Goal: Transaction & Acquisition: Book appointment/travel/reservation

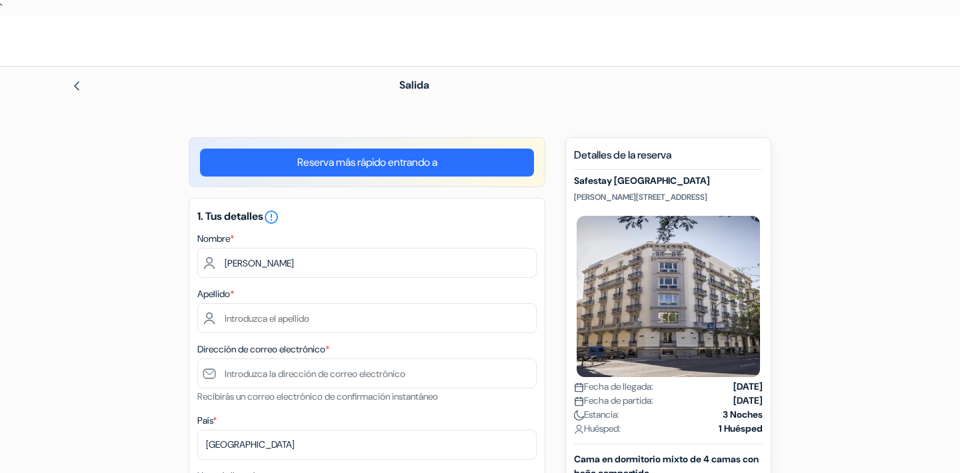
type input "Rebekah"
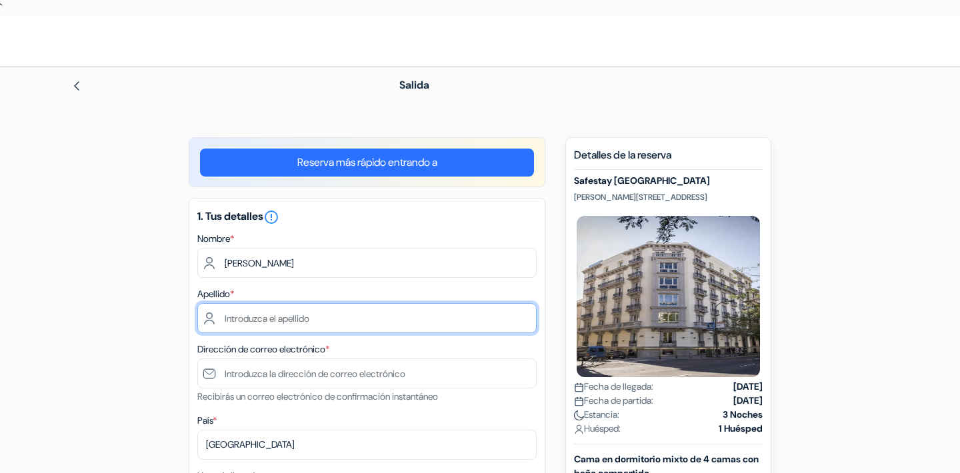
click at [272, 322] on input "text" at bounding box center [366, 318] width 339 height 30
type input "York"
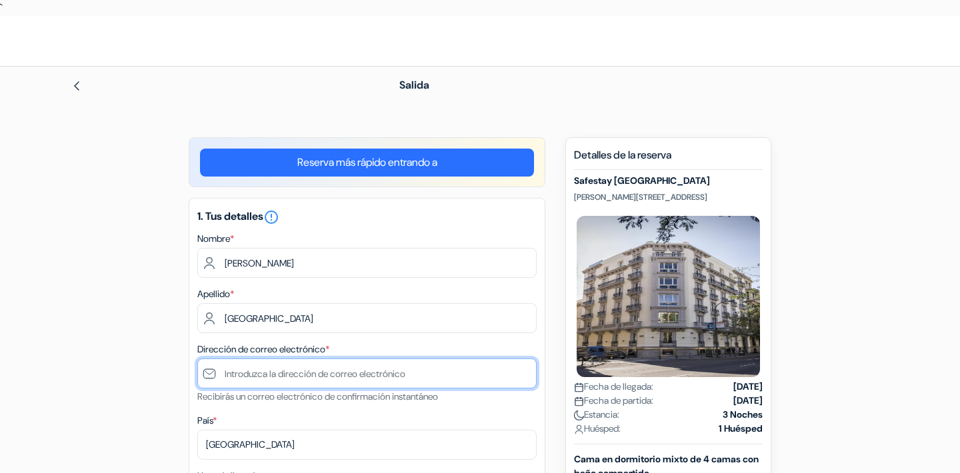
click at [271, 374] on input "text" at bounding box center [366, 374] width 339 height 30
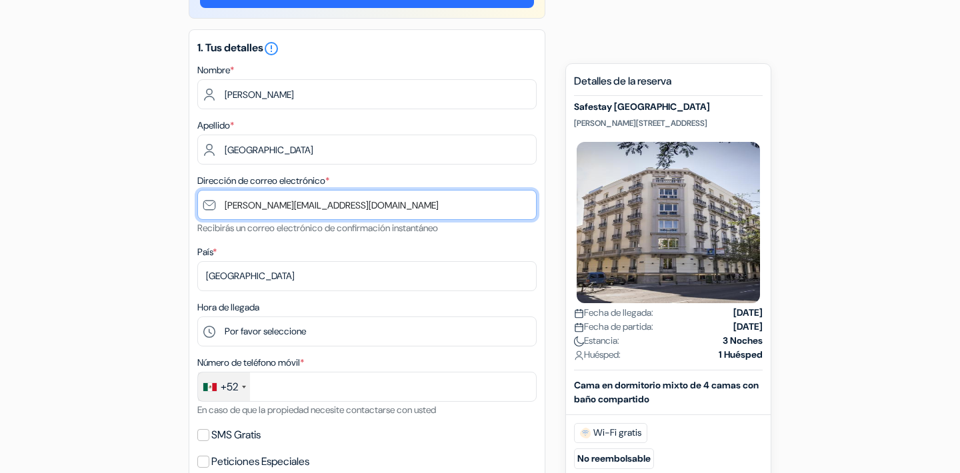
scroll to position [195, 0]
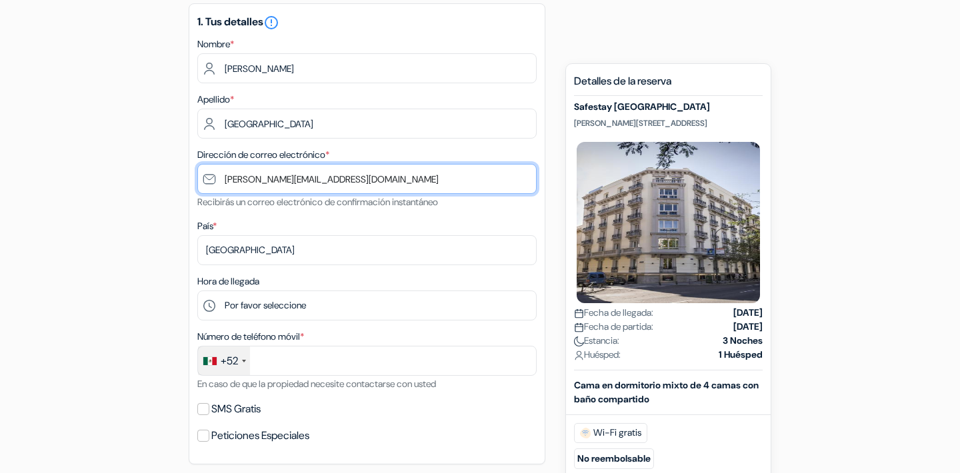
type input "[PERSON_NAME][EMAIL_ADDRESS][DOMAIN_NAME]"
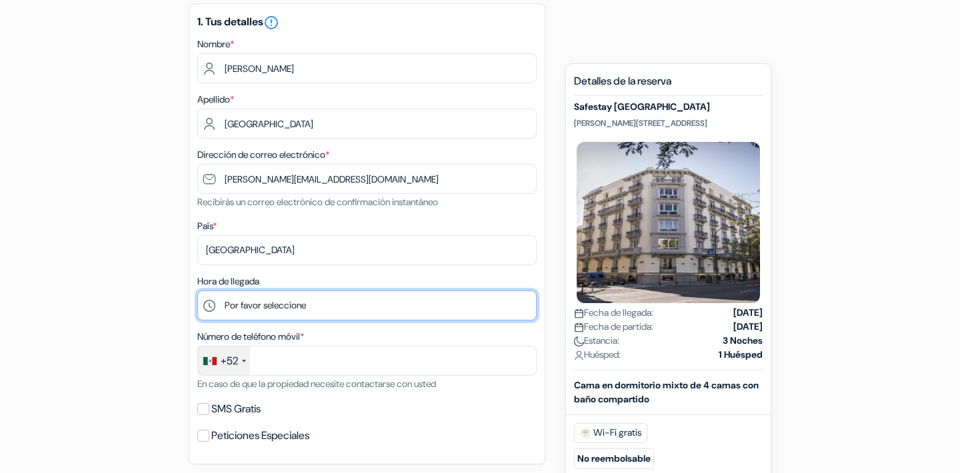
click at [300, 295] on select "Por favor seleccione 1:00 2:00 3:00 4:00 5:00 6:00 7:00 8:00 9:00 10:00 11:00 1…" at bounding box center [366, 306] width 339 height 30
select select "1"
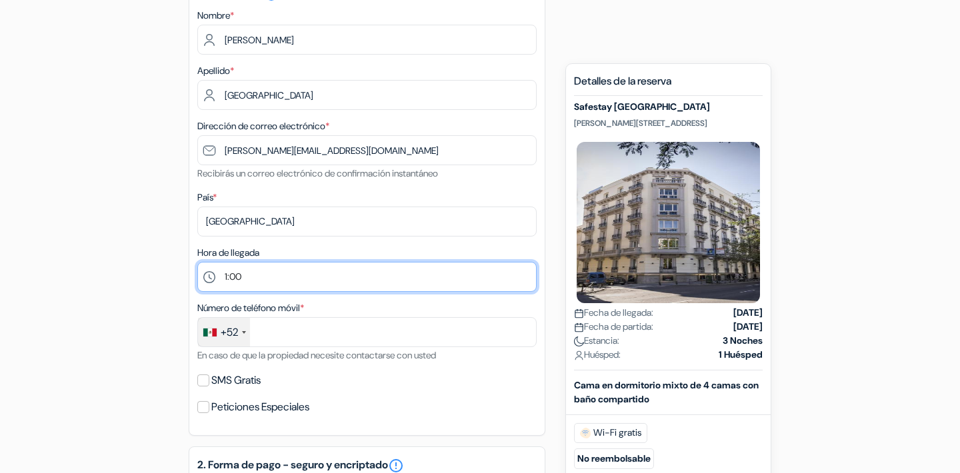
scroll to position [235, 0]
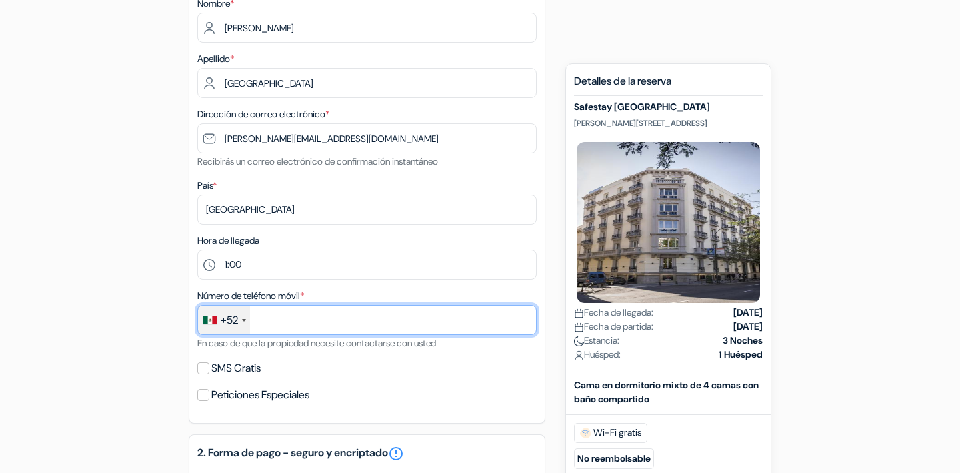
click at [304, 318] on input "text" at bounding box center [366, 320] width 339 height 30
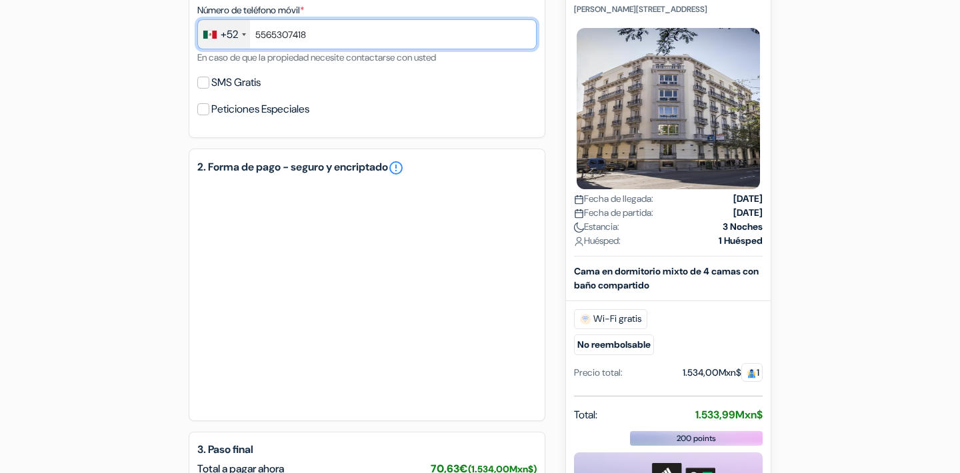
scroll to position [535, 0]
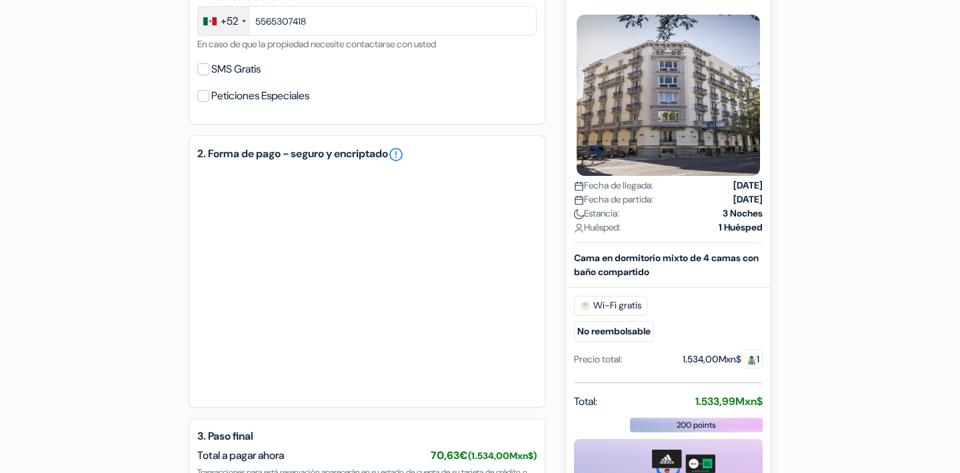
type input "55 6530 7418"
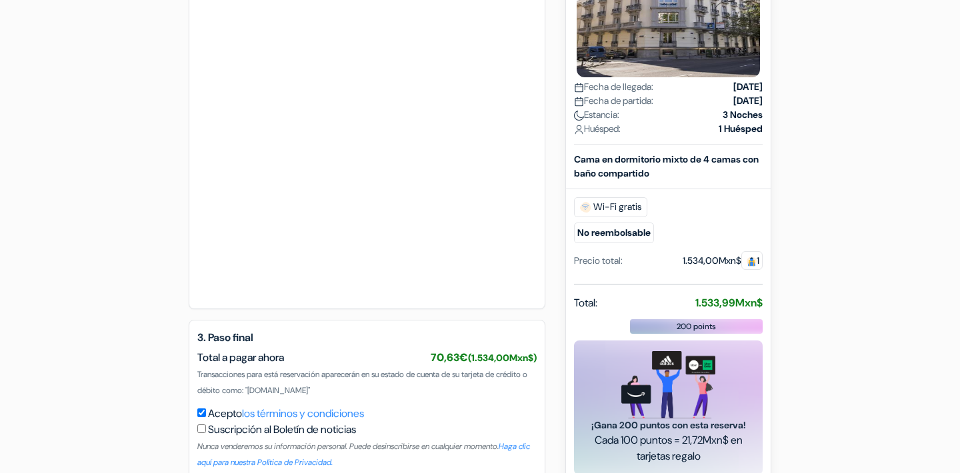
scroll to position [907, 0]
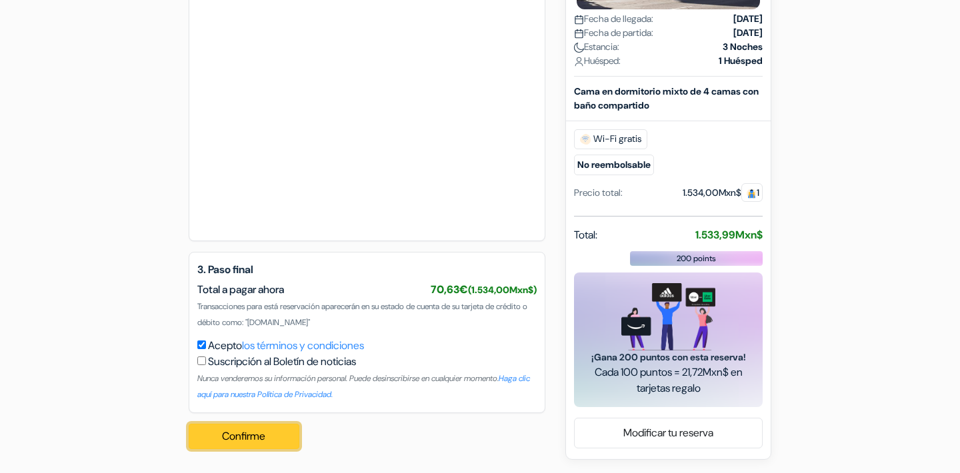
click at [267, 440] on button "Confirme Loading..." at bounding box center [244, 436] width 111 height 25
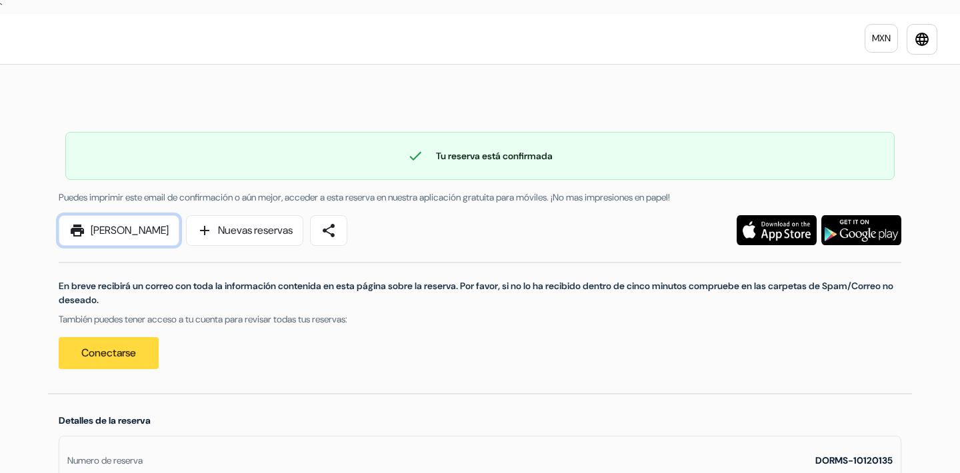
click at [141, 223] on link "print [PERSON_NAME]" at bounding box center [119, 230] width 121 height 31
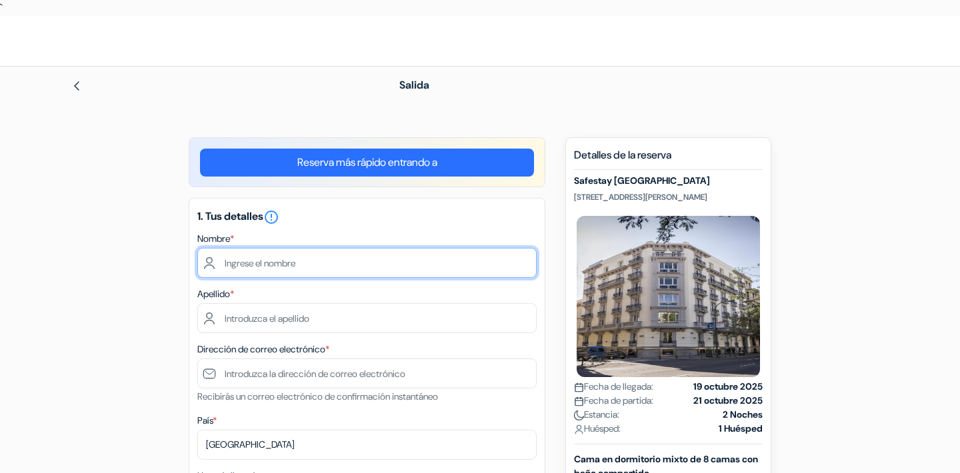
click at [323, 259] on input "text" at bounding box center [366, 263] width 339 height 30
paste input "[PERSON_NAME]"
drag, startPoint x: 281, startPoint y: 264, endPoint x: 335, endPoint y: 265, distance: 54.0
click at [335, 265] on input "[PERSON_NAME]" at bounding box center [366, 263] width 339 height 30
drag, startPoint x: 335, startPoint y: 265, endPoint x: 285, endPoint y: 267, distance: 50.0
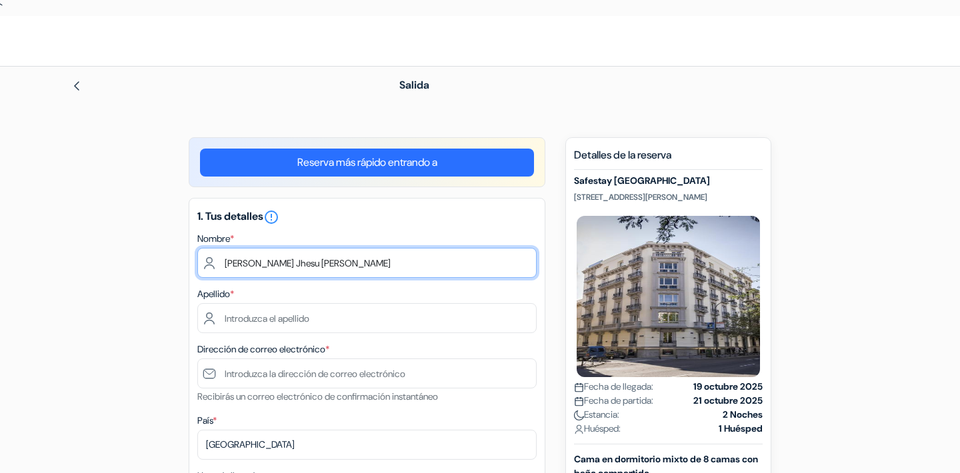
click at [284, 267] on input "[PERSON_NAME]" at bounding box center [366, 263] width 339 height 30
type input "Sergio Jhesu"
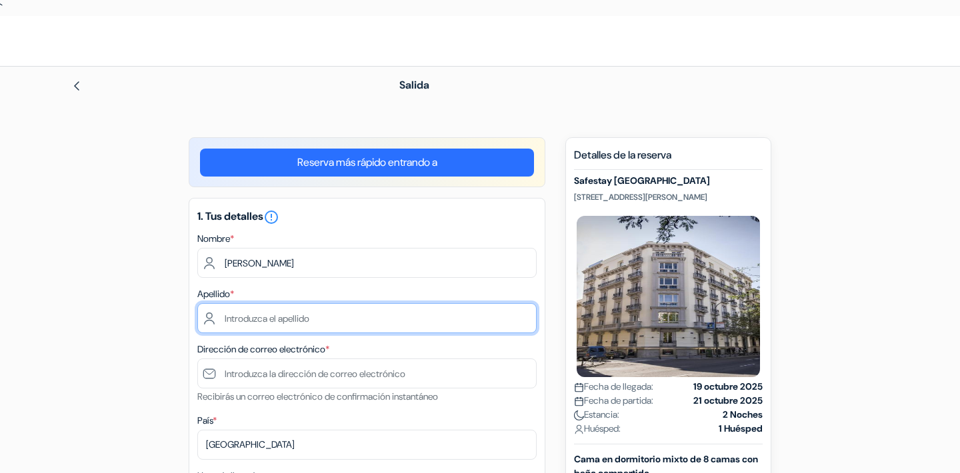
click at [290, 328] on input "text" at bounding box center [366, 318] width 339 height 30
paste input "Ortiz Luz"
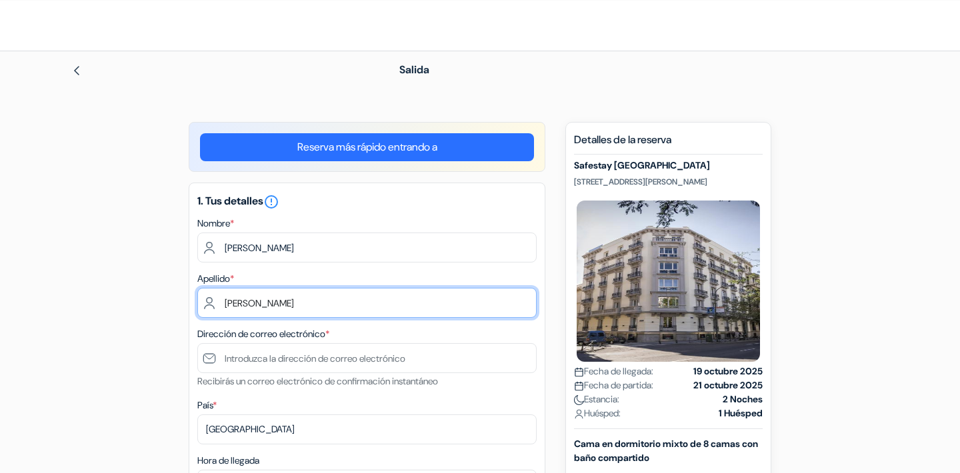
type input "Ortiz Luz"
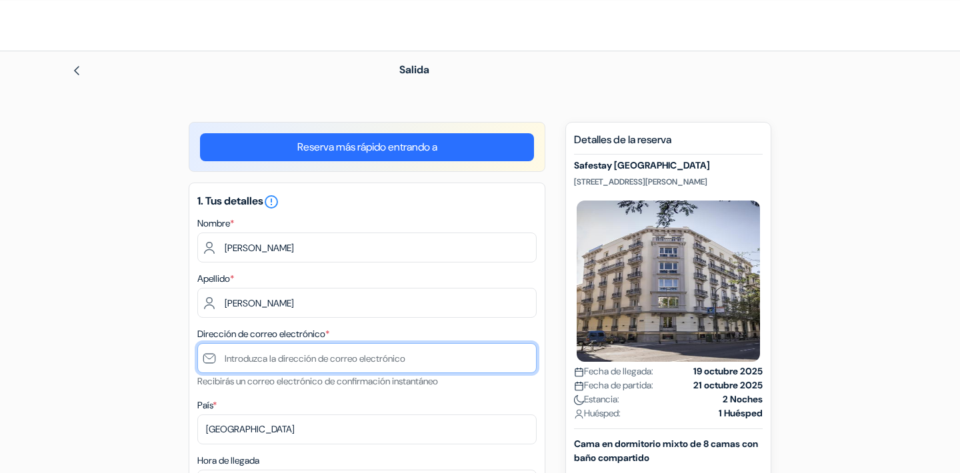
click at [333, 361] on input "text" at bounding box center [366, 358] width 339 height 30
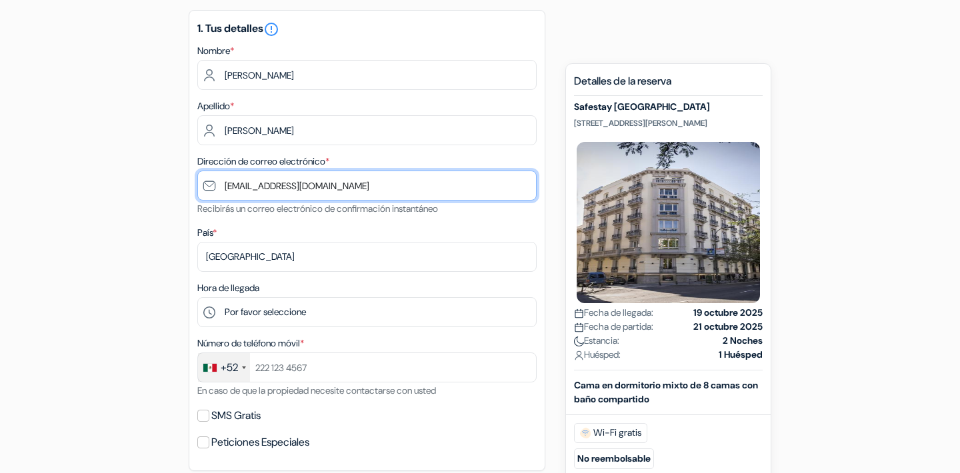
scroll to position [190, 0]
type input "[PERSON_NAME][EMAIL_ADDRESS][DOMAIN_NAME]"
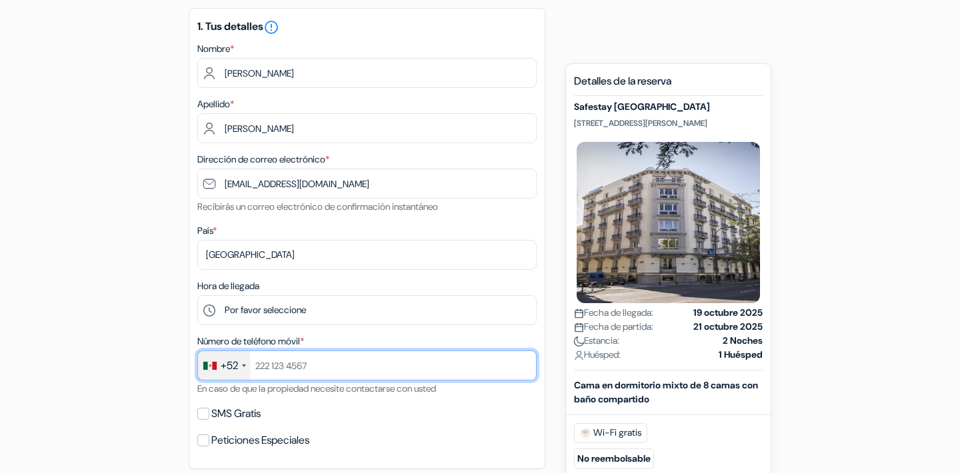
click at [331, 367] on input "text" at bounding box center [366, 366] width 339 height 30
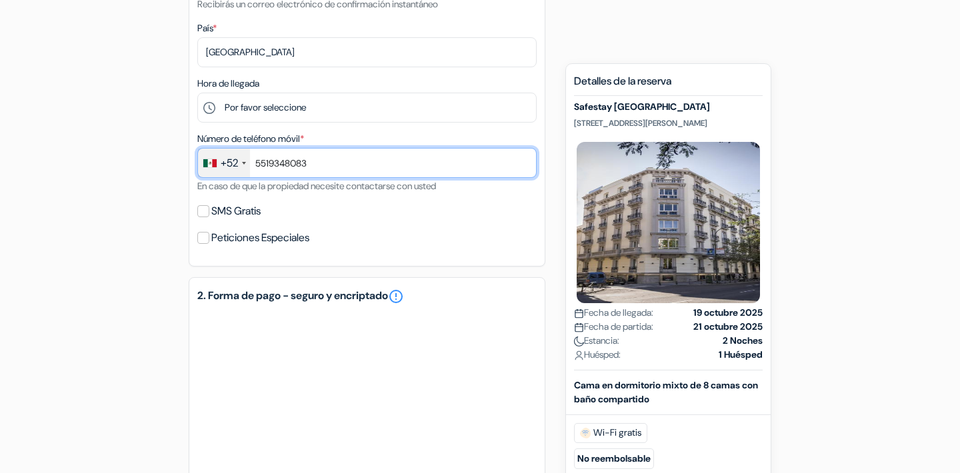
scroll to position [400, 0]
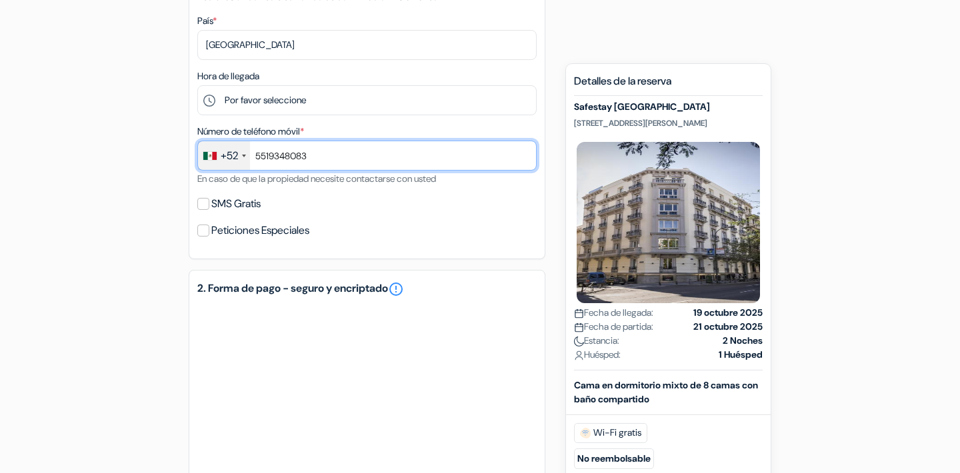
type input "5519348083"
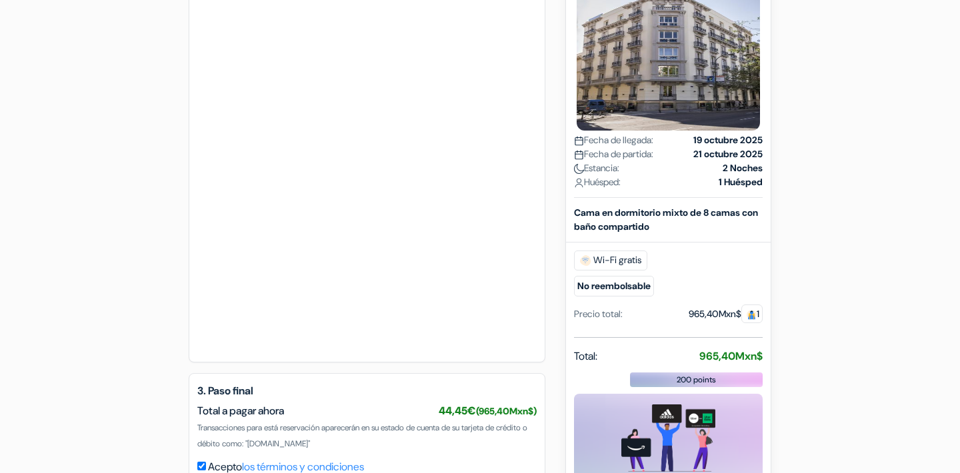
scroll to position [907, 0]
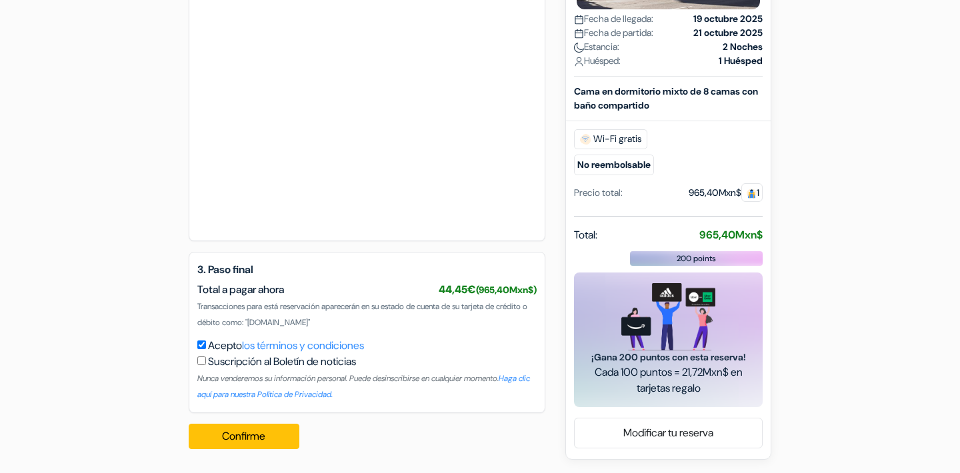
drag, startPoint x: 697, startPoint y: 219, endPoint x: 718, endPoint y: 219, distance: 21.3
click at [718, 228] on strong "965,40Mxn$" at bounding box center [730, 235] width 63 height 14
click at [689, 431] on link "Modificar tu reserva" at bounding box center [668, 433] width 187 height 25
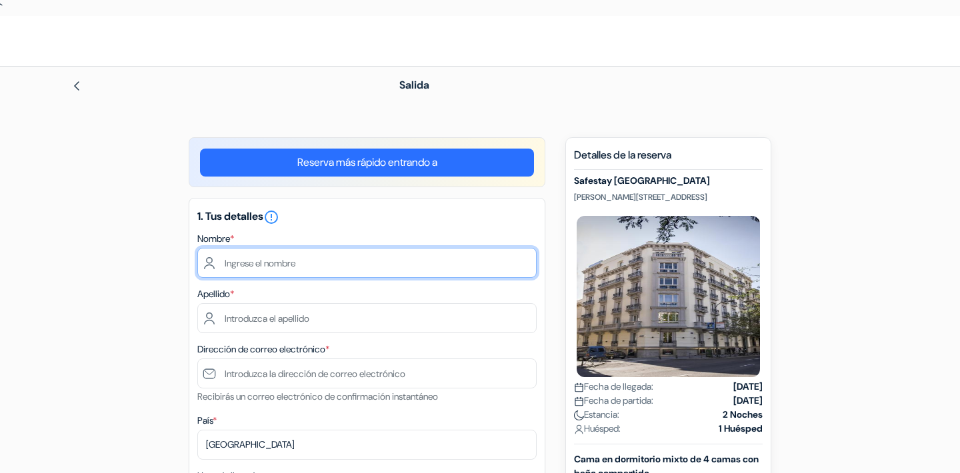
click at [395, 263] on input "text" at bounding box center [366, 263] width 339 height 30
paste input "[PERSON_NAME]"
drag, startPoint x: 283, startPoint y: 264, endPoint x: 335, endPoint y: 265, distance: 52.0
click at [335, 265] on input "[PERSON_NAME]" at bounding box center [366, 263] width 339 height 30
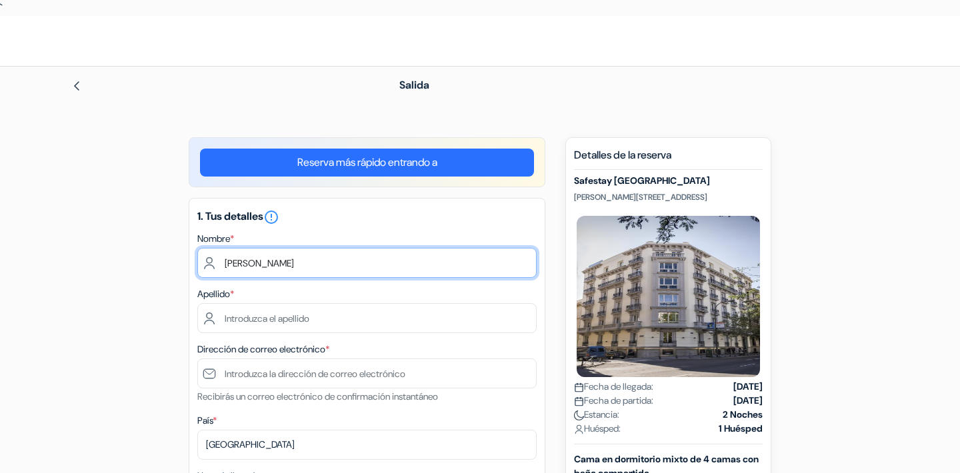
type input "[PERSON_NAME]"
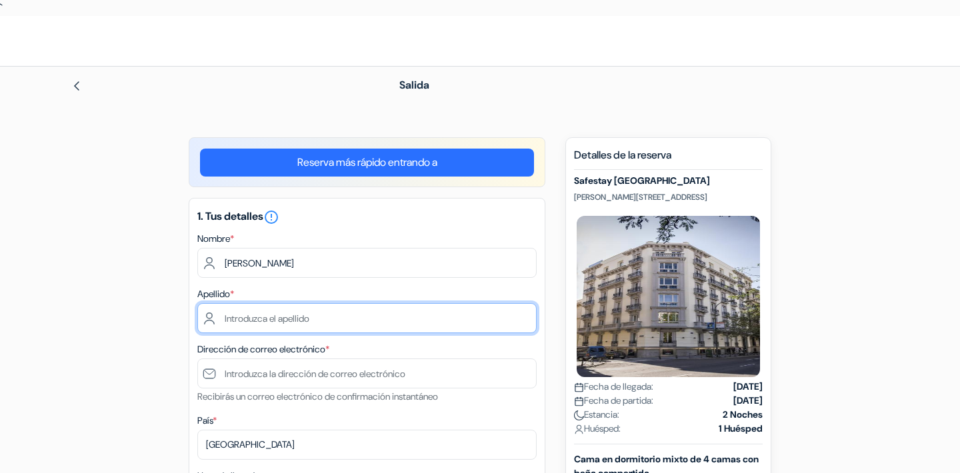
click at [291, 326] on input "text" at bounding box center [366, 318] width 339 height 30
paste input "[PERSON_NAME]"
type input "[PERSON_NAME]"
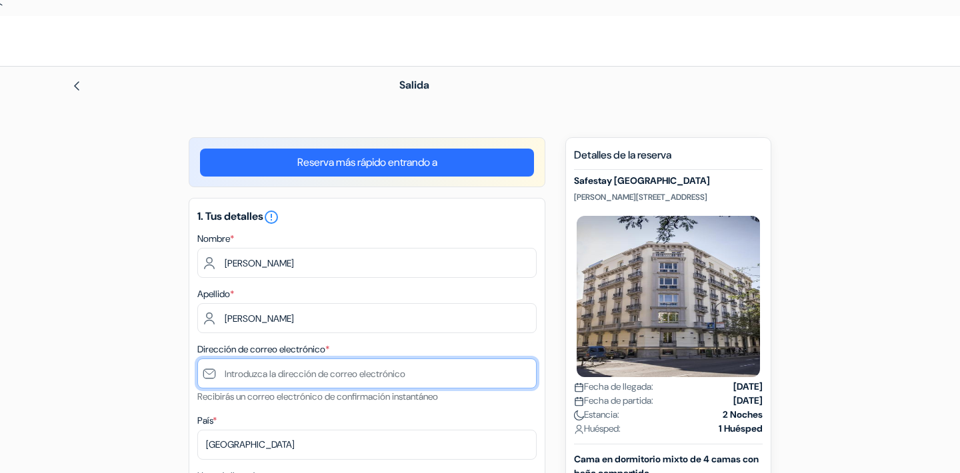
click at [367, 374] on input "text" at bounding box center [366, 374] width 339 height 30
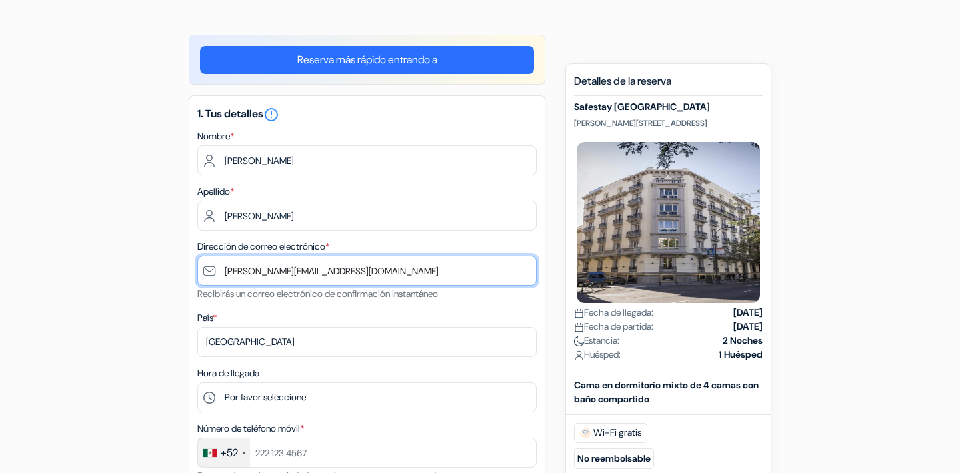
scroll to position [219, 0]
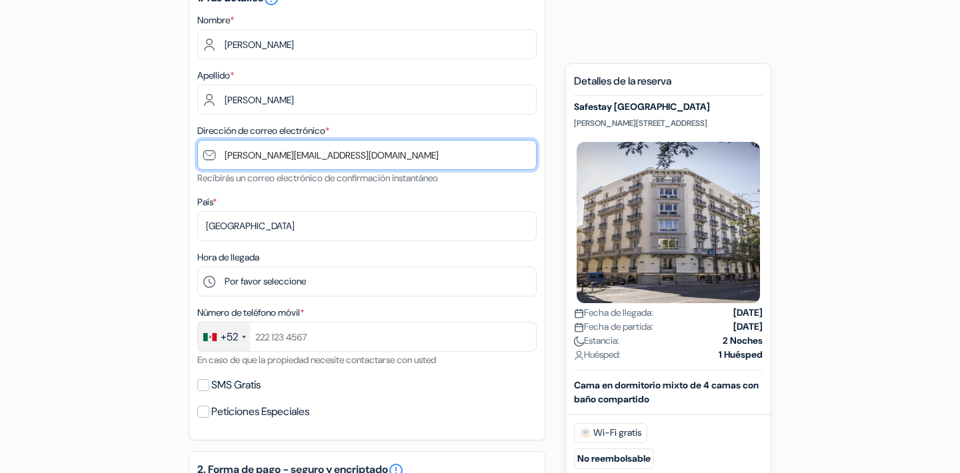
type input "[PERSON_NAME][EMAIL_ADDRESS][DOMAIN_NAME]"
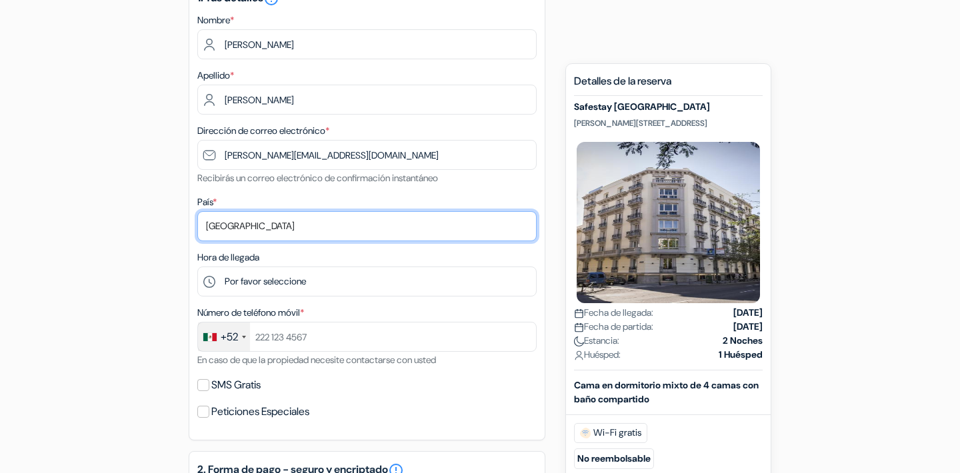
click at [279, 232] on select "Selecciona país Abjasia Afganistán Albania Alemania Andorra Angola Anguila Anti…" at bounding box center [366, 226] width 339 height 30
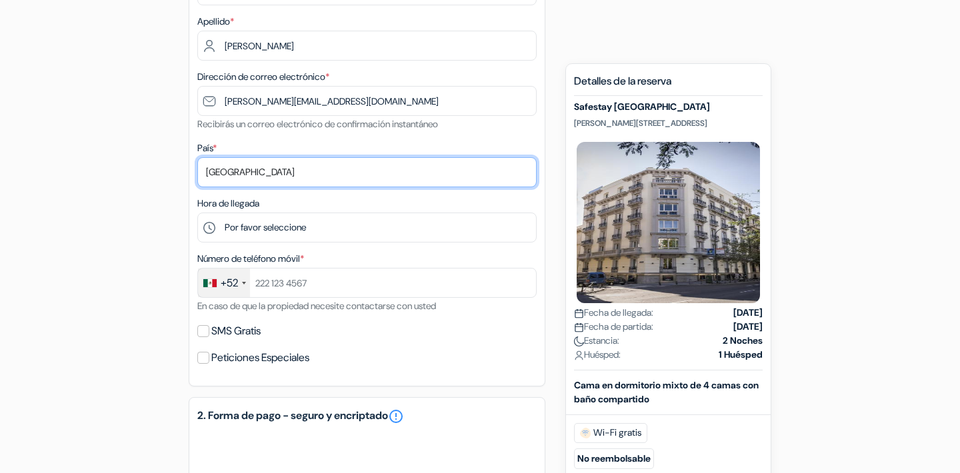
scroll to position [273, 0]
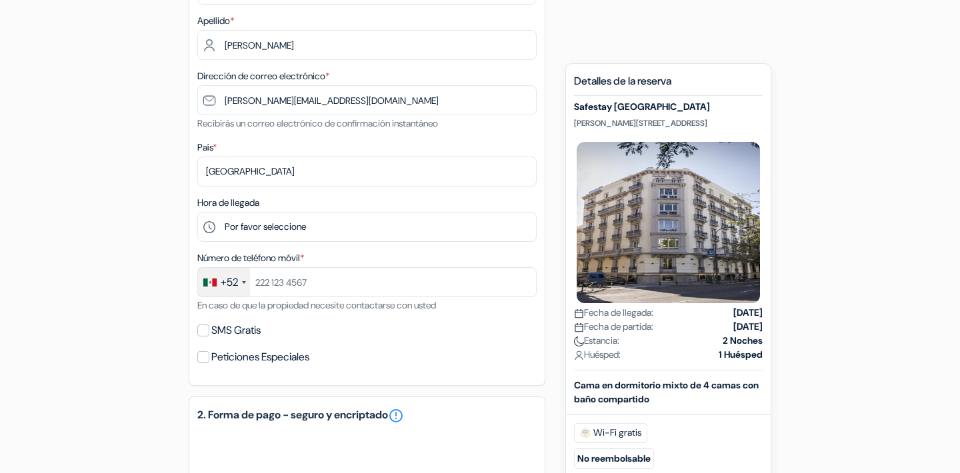
click at [111, 196] on div "add_box Safestay Madrid Central Calle de Sagasta, 22, Madrid, España done done …" at bounding box center [480, 375] width 880 height 1023
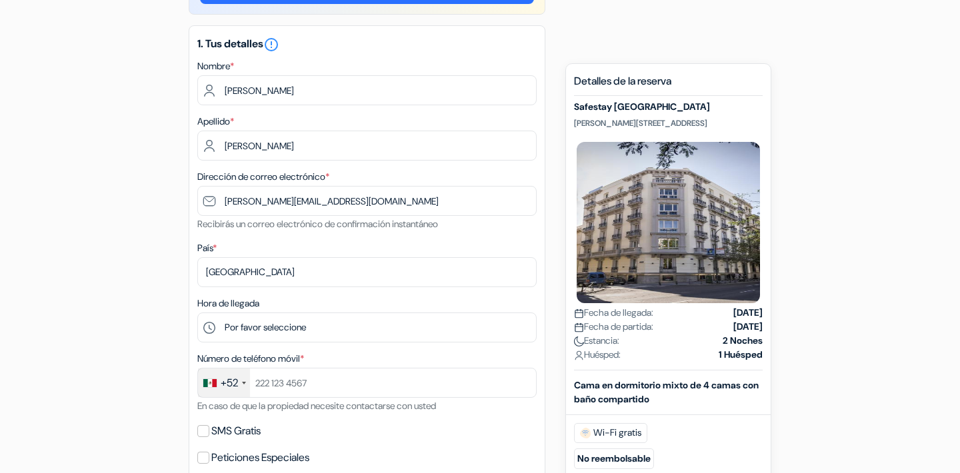
scroll to position [196, 0]
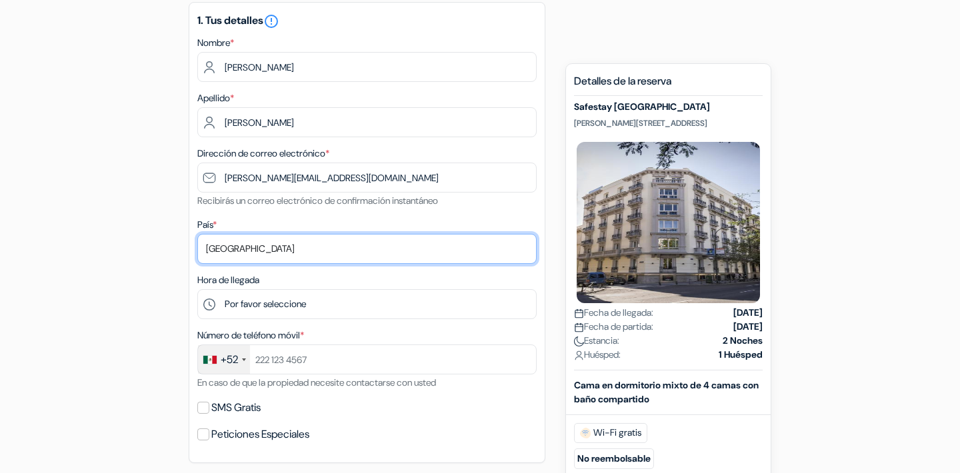
click at [292, 247] on select "Selecciona país Abjasia Afganistán Albania Alemania Andorra Angola Anguila Anti…" at bounding box center [366, 249] width 339 height 30
select select "144"
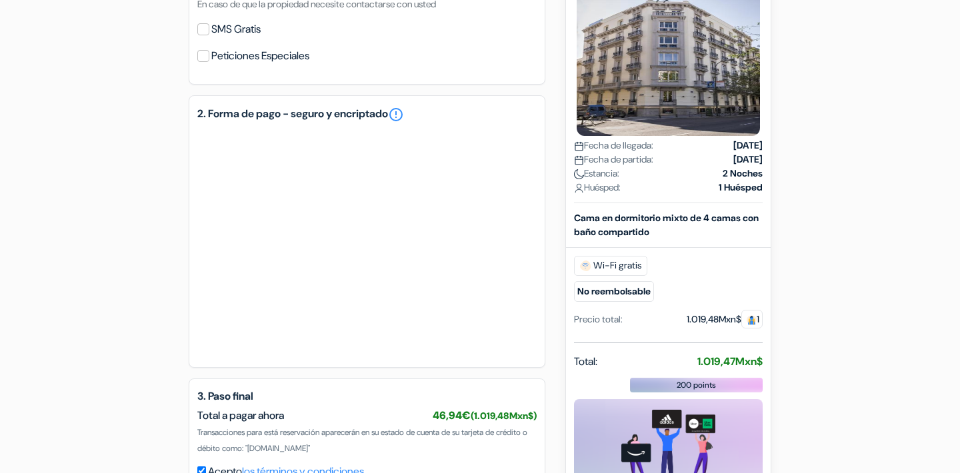
scroll to position [382, 0]
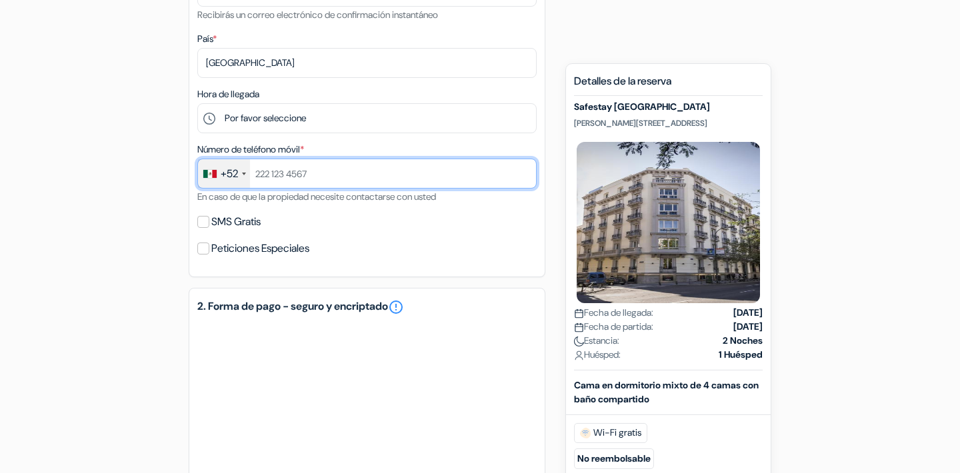
click at [290, 177] on input "text" at bounding box center [366, 174] width 339 height 30
type input "5519348083"
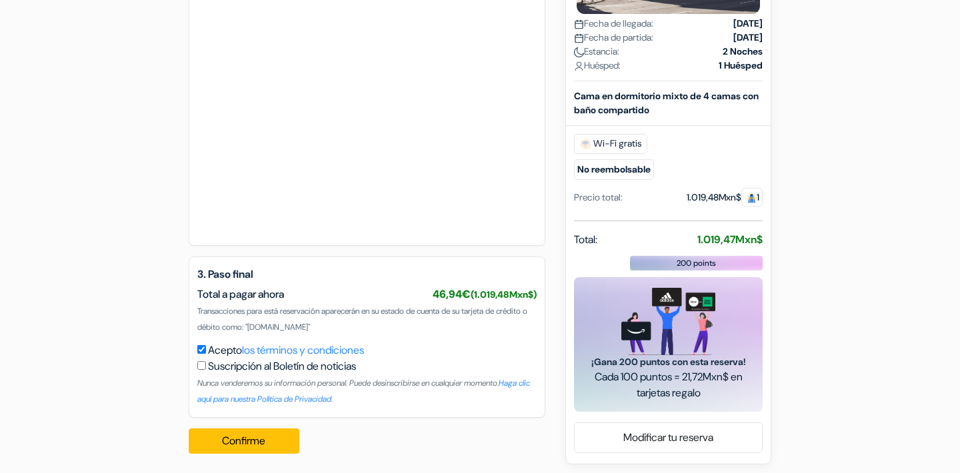
scroll to position [896, 0]
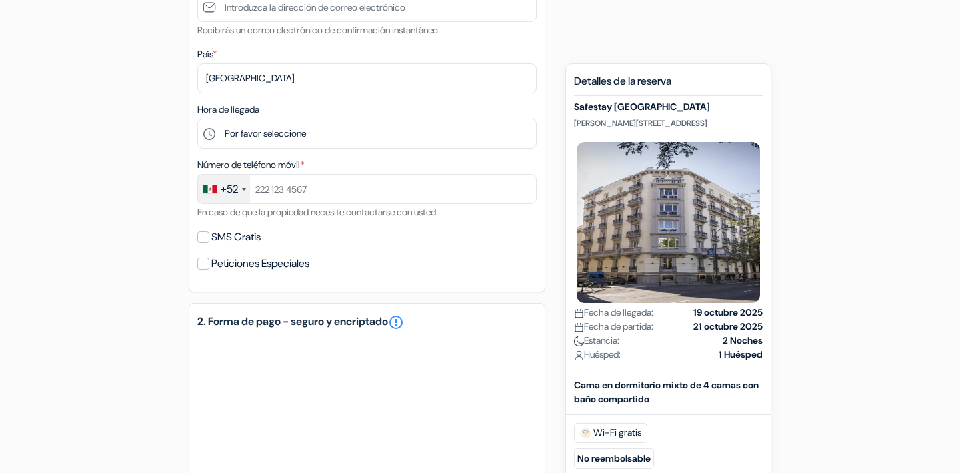
scroll to position [168, 0]
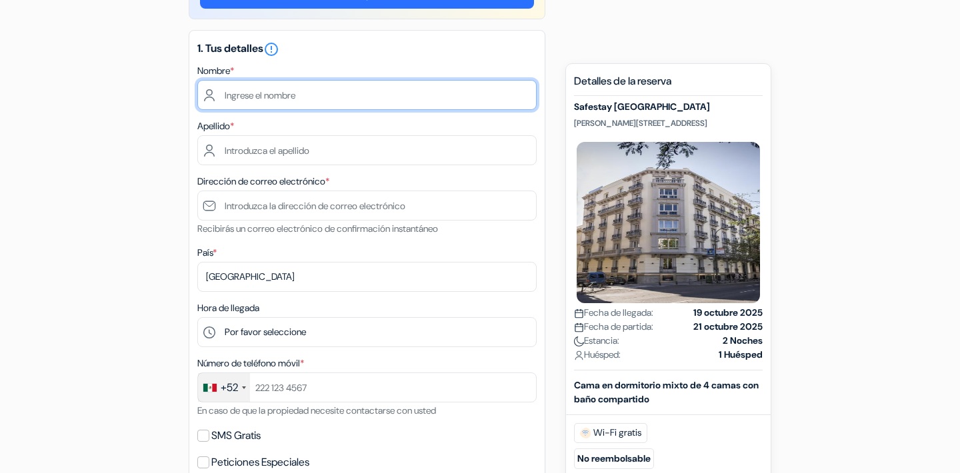
click at [331, 99] on input "text" at bounding box center [366, 95] width 339 height 30
paste input "[PERSON_NAME]"
drag, startPoint x: 281, startPoint y: 95, endPoint x: 351, endPoint y: 97, distance: 70.0
click at [351, 97] on input "[PERSON_NAME]" at bounding box center [366, 95] width 339 height 30
type input "[PERSON_NAME]"
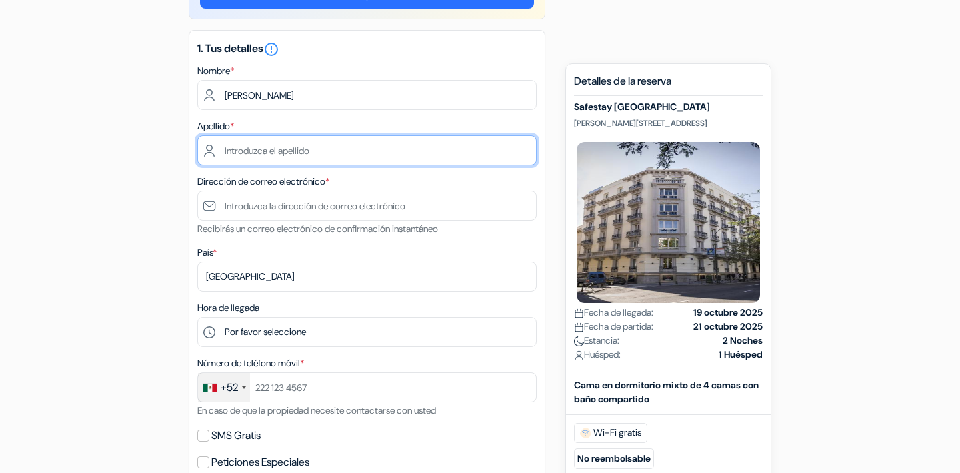
click at [318, 151] on input "text" at bounding box center [366, 150] width 339 height 30
paste input "[PERSON_NAME]"
type input "[PERSON_NAME]"
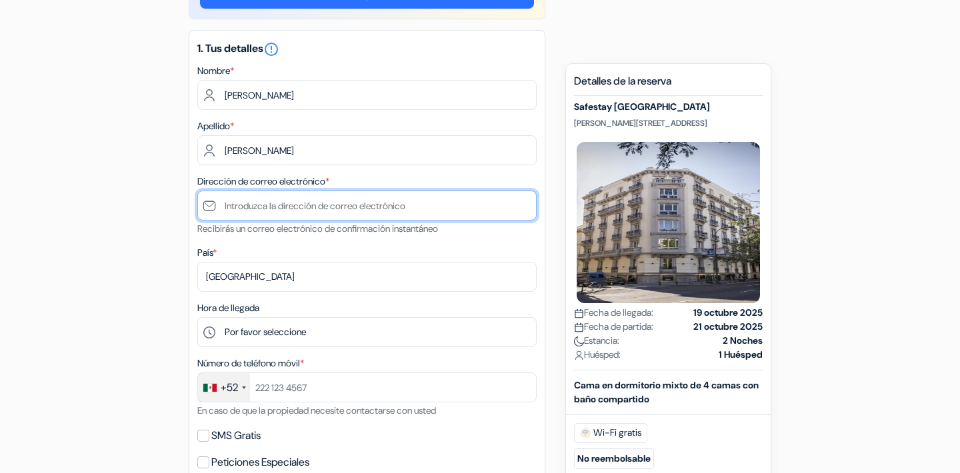
click at [327, 217] on input "text" at bounding box center [366, 206] width 339 height 30
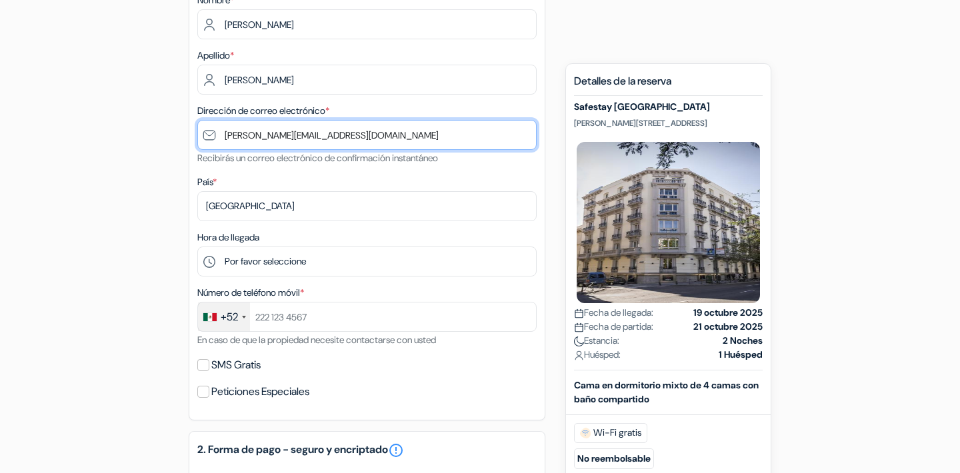
scroll to position [265, 0]
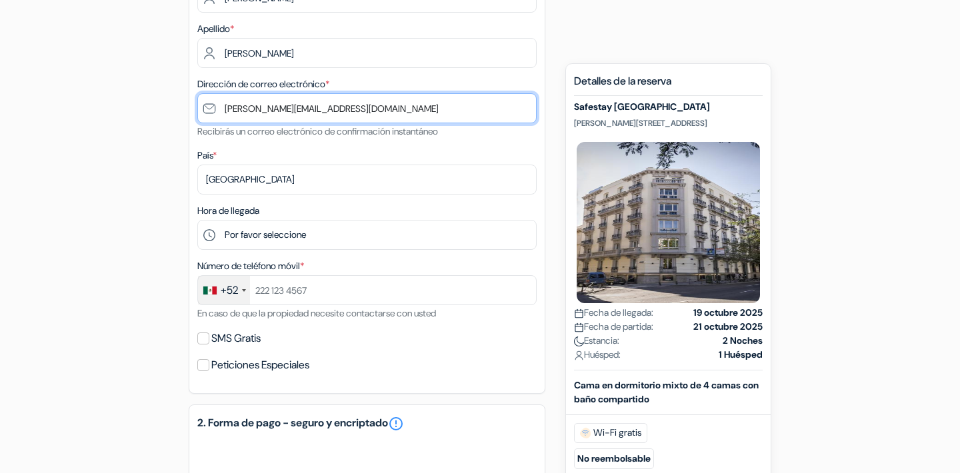
type input "[PERSON_NAME][EMAIL_ADDRESS][DOMAIN_NAME]"
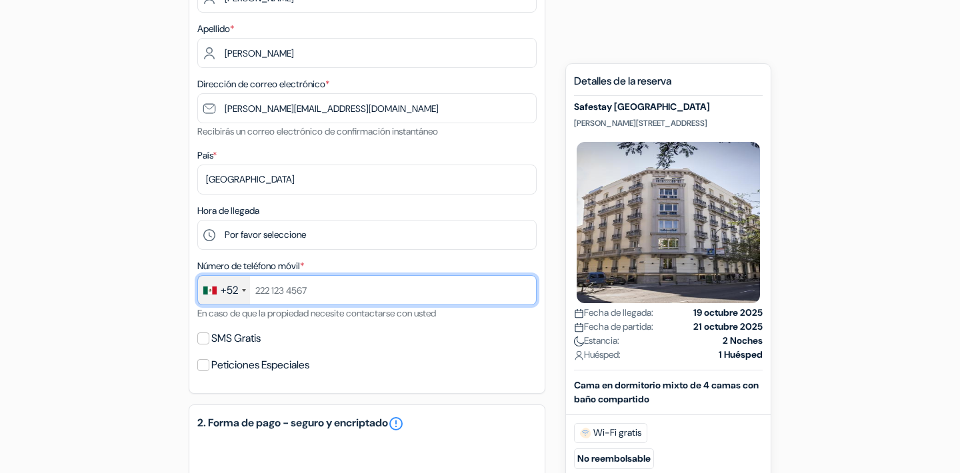
click at [307, 290] on input "text" at bounding box center [366, 290] width 339 height 30
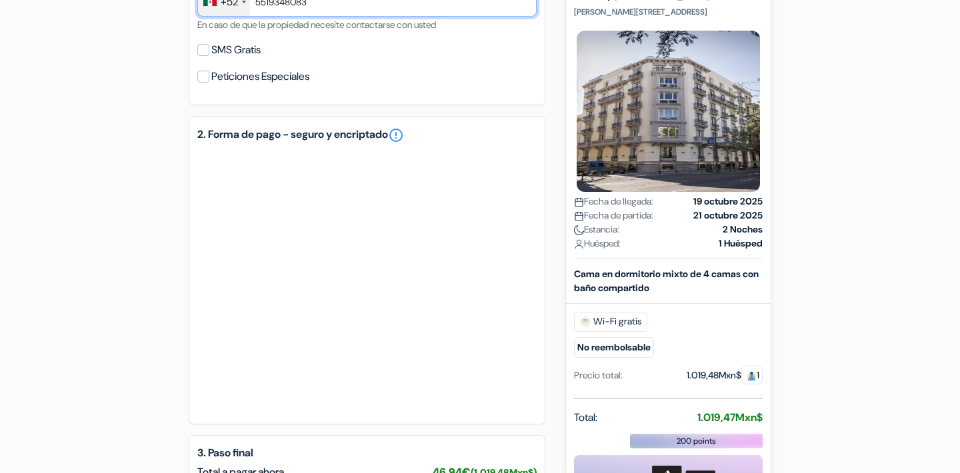
scroll to position [557, 0]
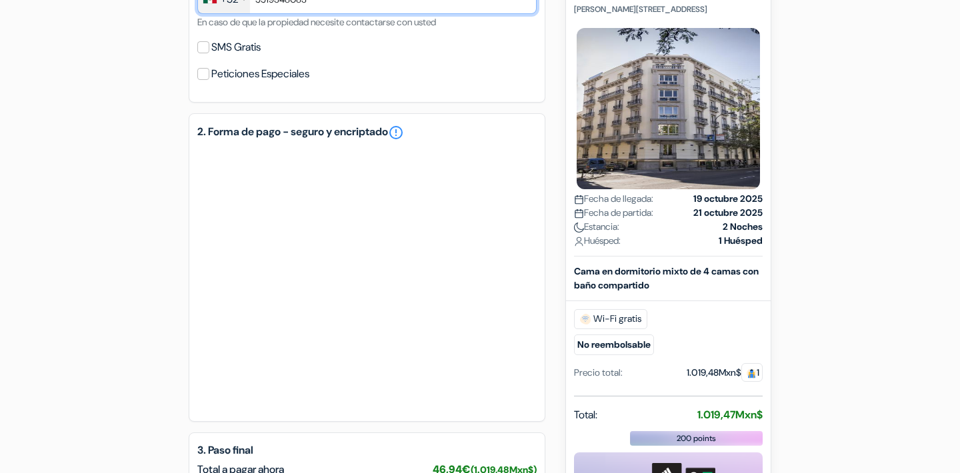
type input "5519348083"
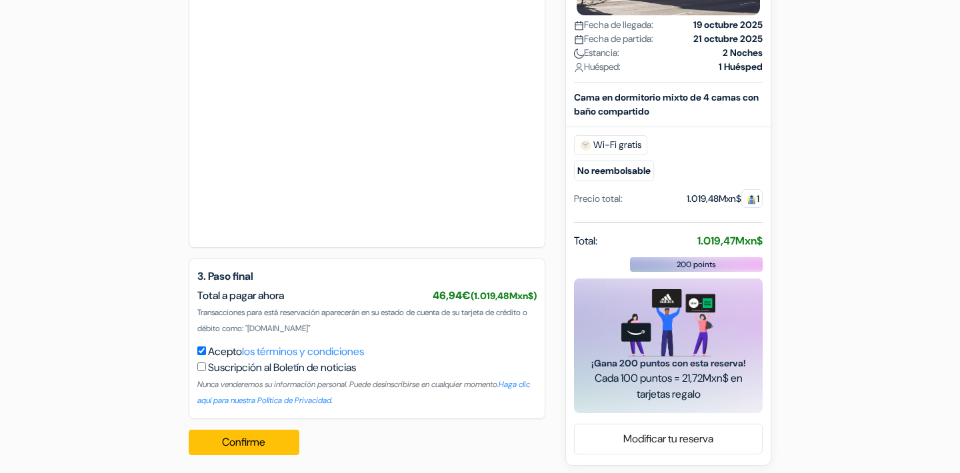
scroll to position [943, 0]
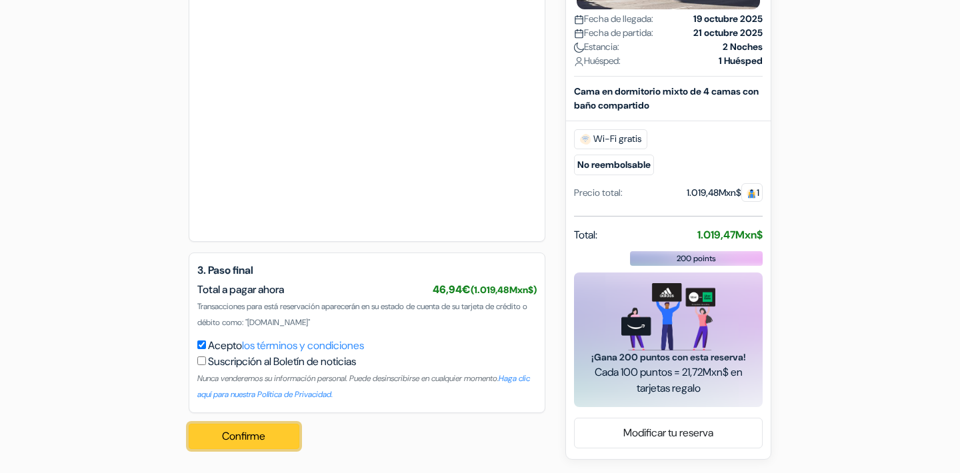
click at [256, 441] on button "Confirme Loading..." at bounding box center [244, 436] width 111 height 25
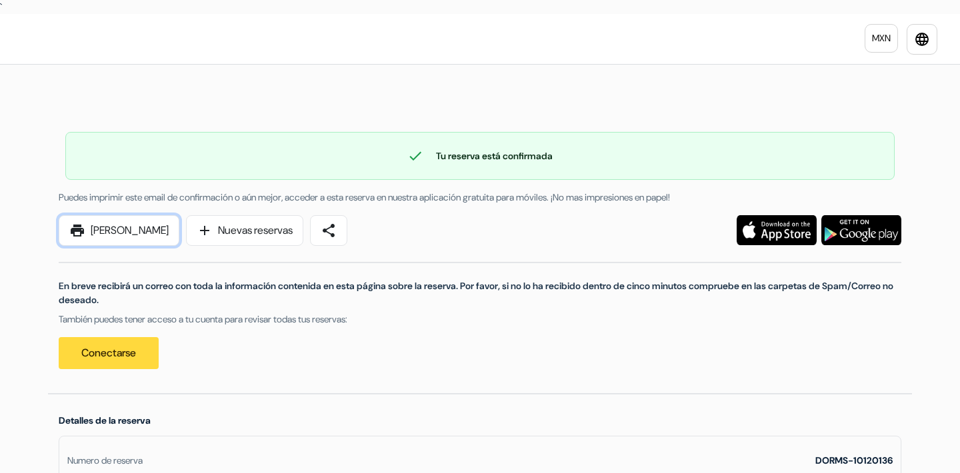
click at [107, 236] on link "print [PERSON_NAME]" at bounding box center [119, 230] width 121 height 31
